Goal: Submit feedback/report problem

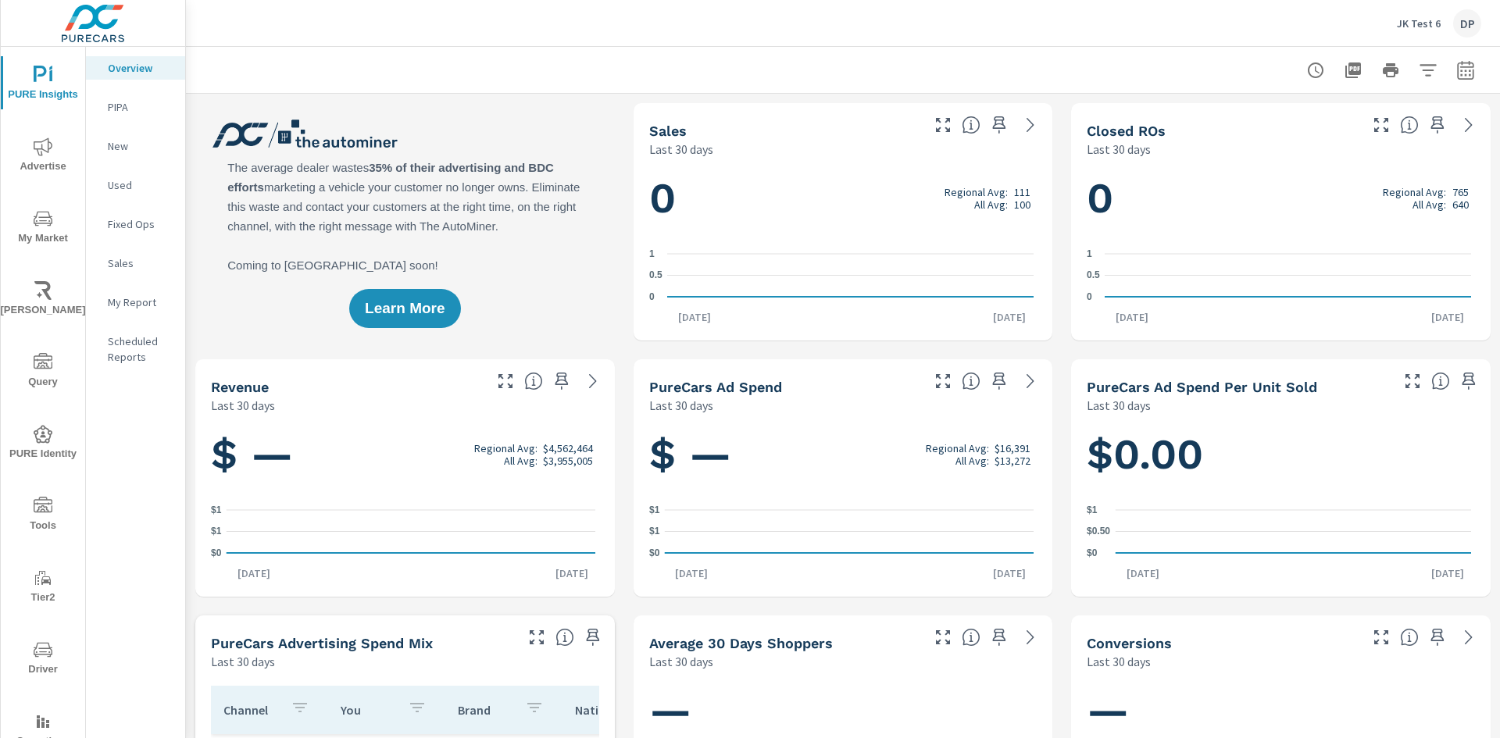
scroll to position [52, 0]
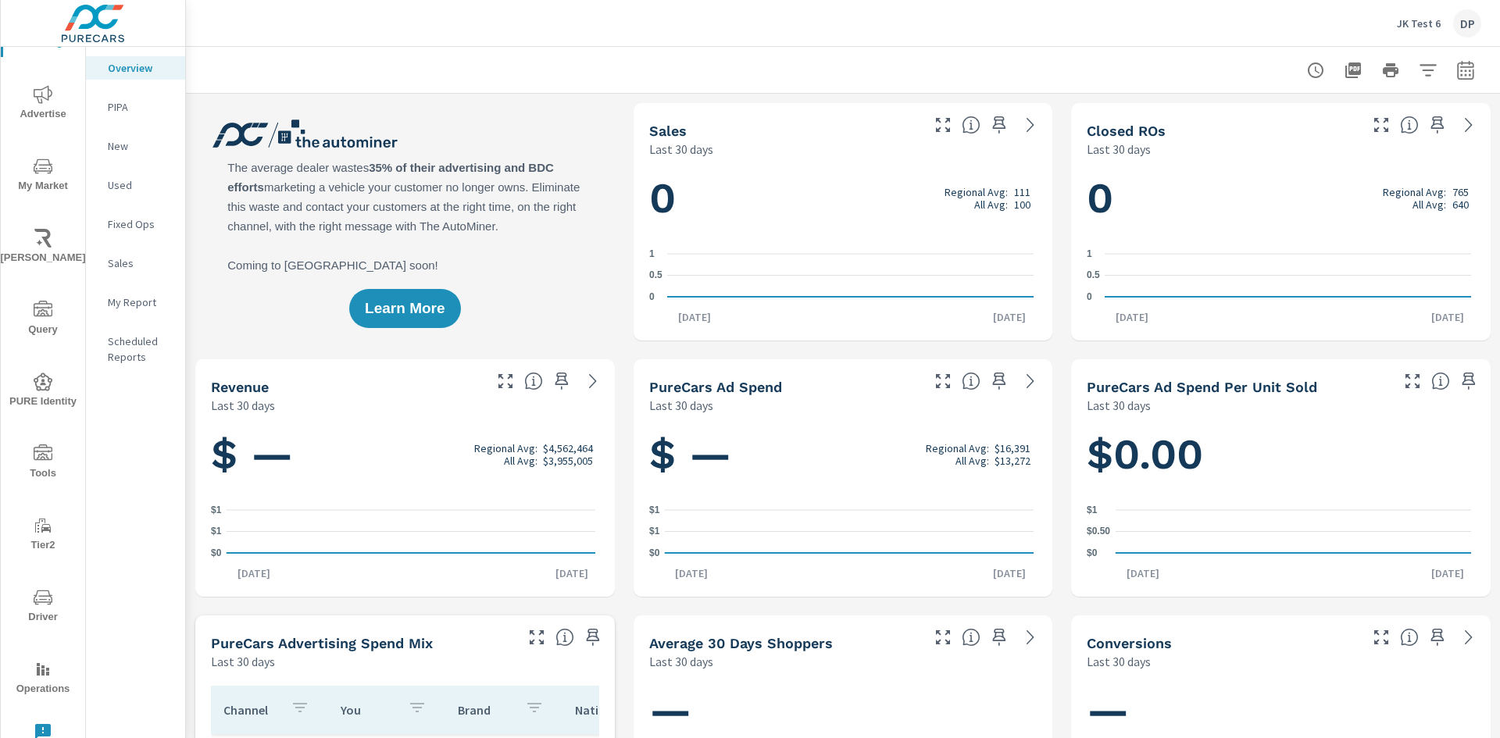
click at [40, 731] on icon "nav menu" at bounding box center [43, 732] width 16 height 16
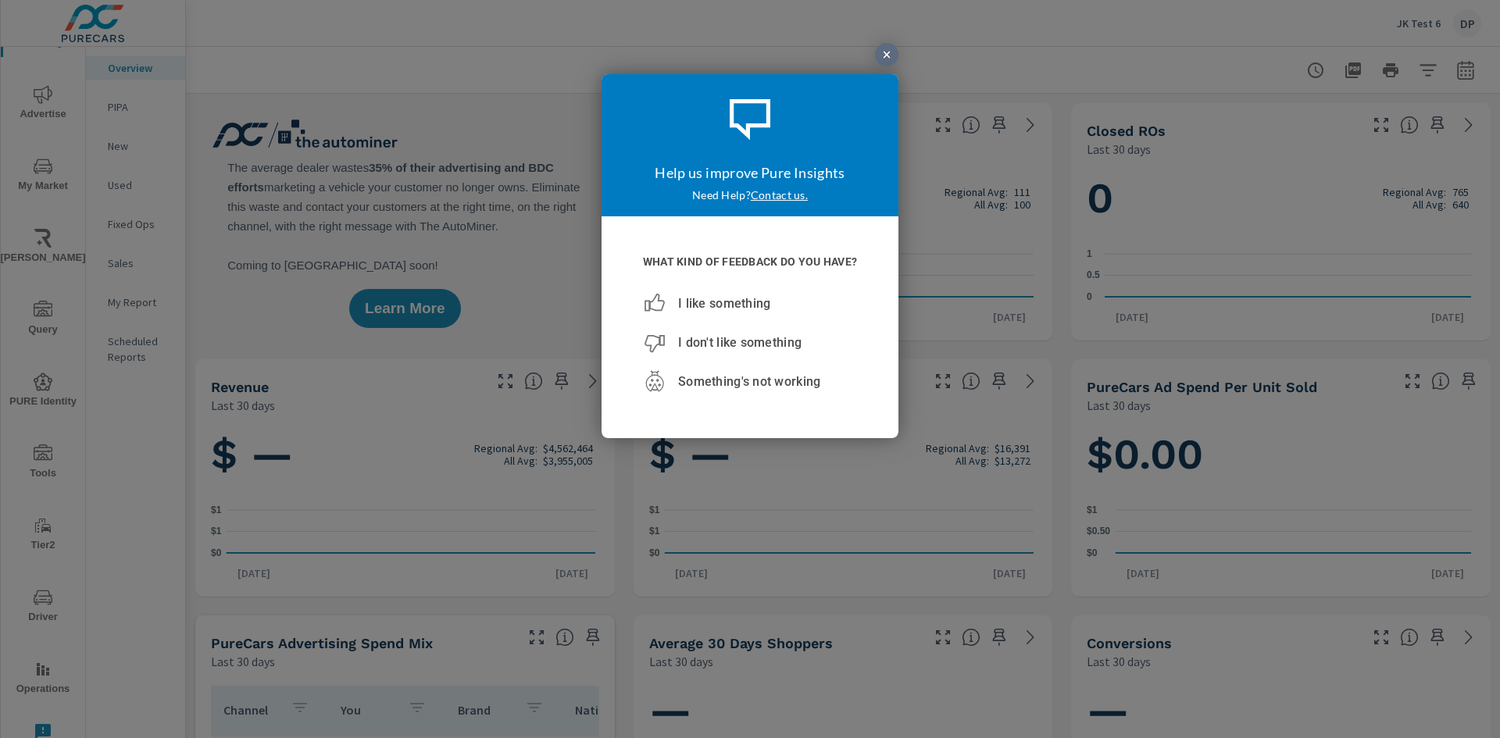
scroll to position [0, 0]
click at [749, 381] on span "Something's not working" at bounding box center [749, 380] width 142 height 15
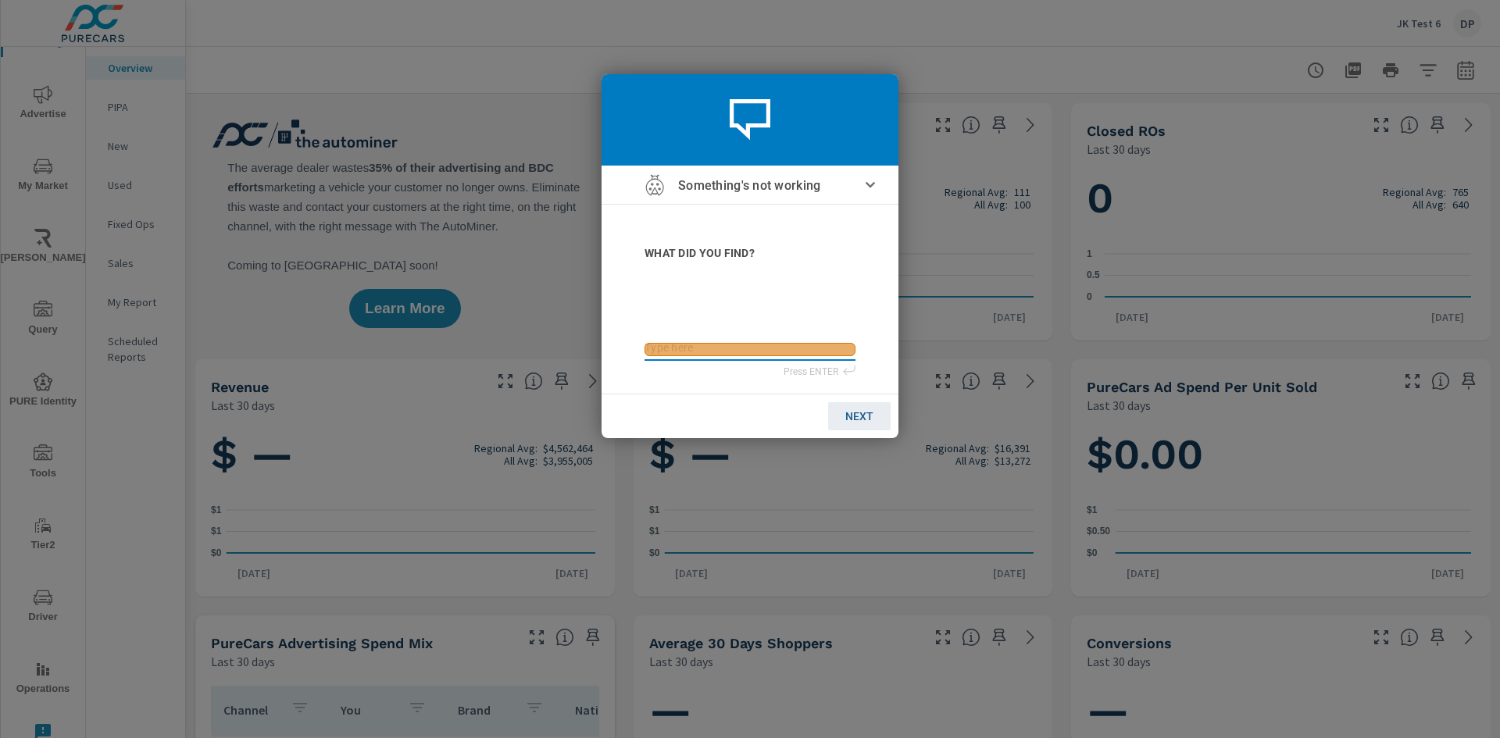
click at [750, 348] on textarea at bounding box center [750, 347] width 211 height 13
type textarea "test02"
click at [859, 415] on span "NEXT" at bounding box center [859, 415] width 28 height 13
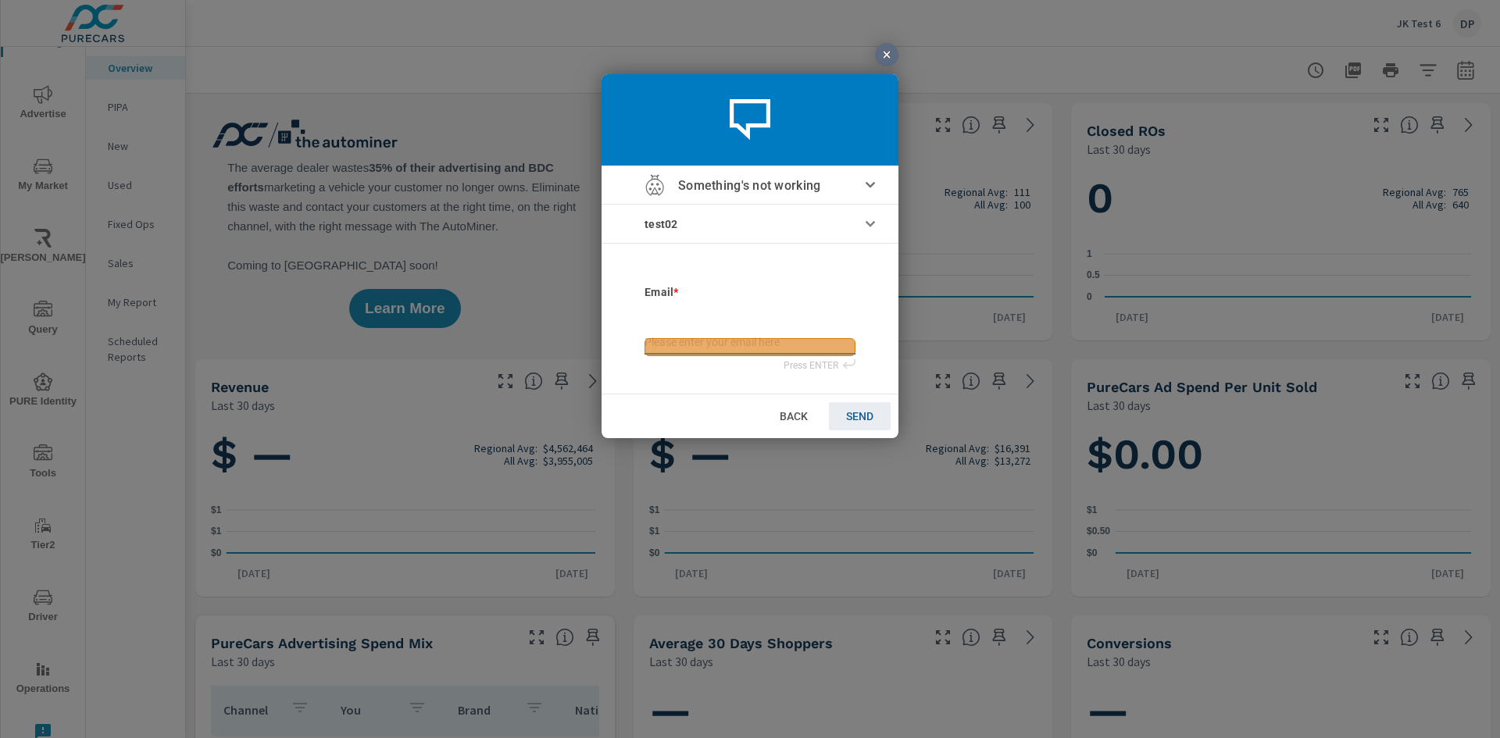
click at [750, 346] on input "email" at bounding box center [750, 343] width 211 height 17
type input "[EMAIL_ADDRESS][DOMAIN_NAME]"
click at [859, 415] on span "SEND" at bounding box center [859, 415] width 27 height 13
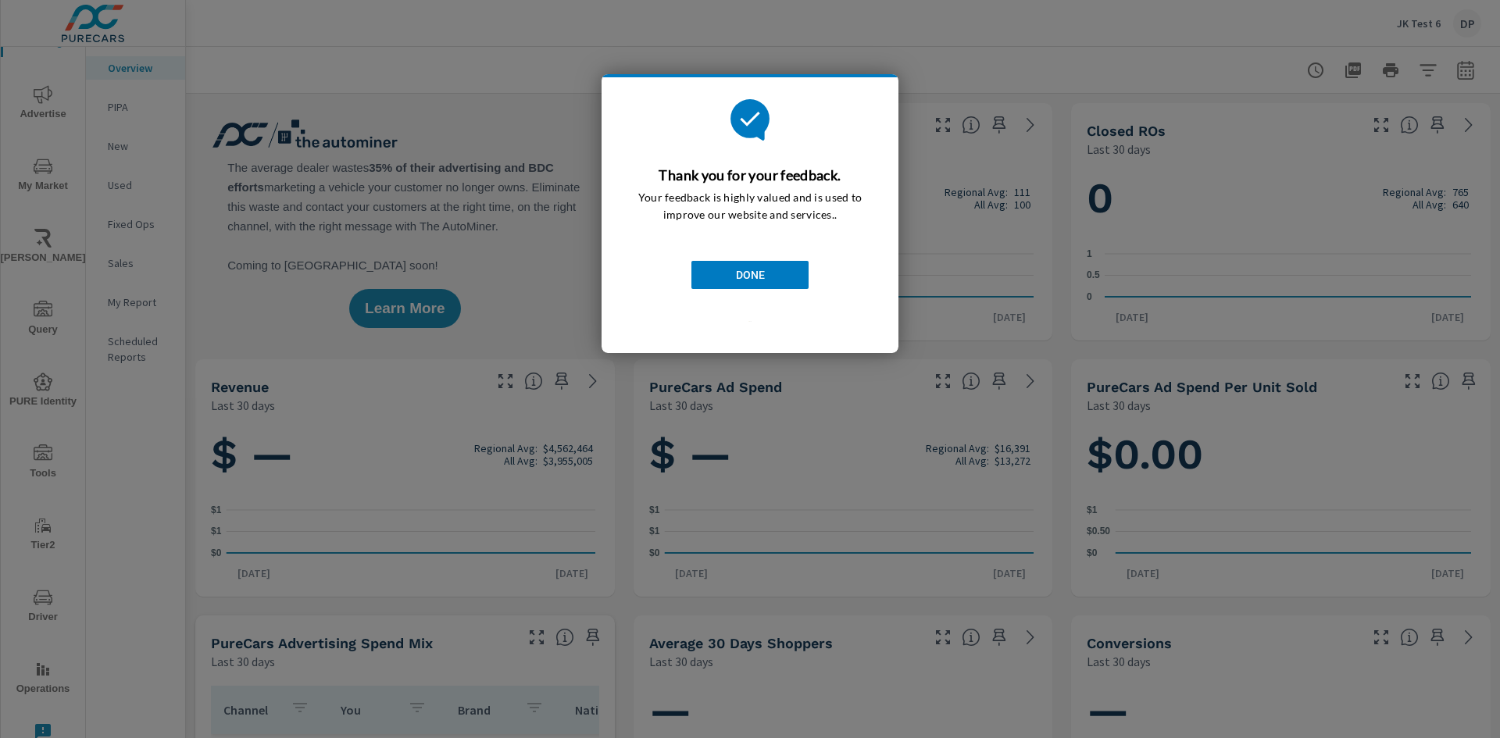
click at [750, 274] on span "DONE" at bounding box center [750, 274] width 29 height 13
